Goal: Task Accomplishment & Management: Use online tool/utility

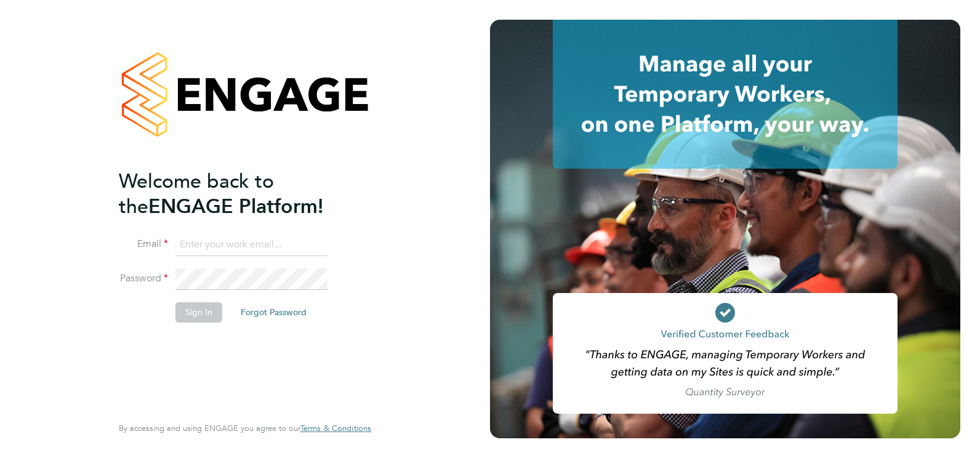
type input "[PERSON_NAME][EMAIL_ADDRESS][PERSON_NAME][DOMAIN_NAME]"
click at [308, 388] on div "Welcome back to the ENGAGE Platform! Email [PERSON_NAME][EMAIL_ADDRESS][PERSON_…" at bounding box center [239, 291] width 240 height 244
click at [207, 311] on button "Sign In" at bounding box center [198, 312] width 47 height 20
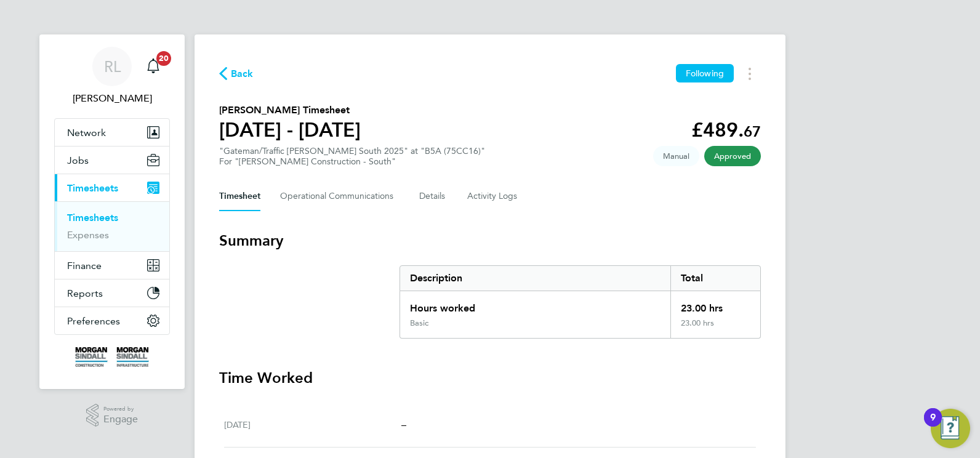
click at [248, 74] on span "Back" at bounding box center [242, 73] width 23 height 15
